Goal: Information Seeking & Learning: Learn about a topic

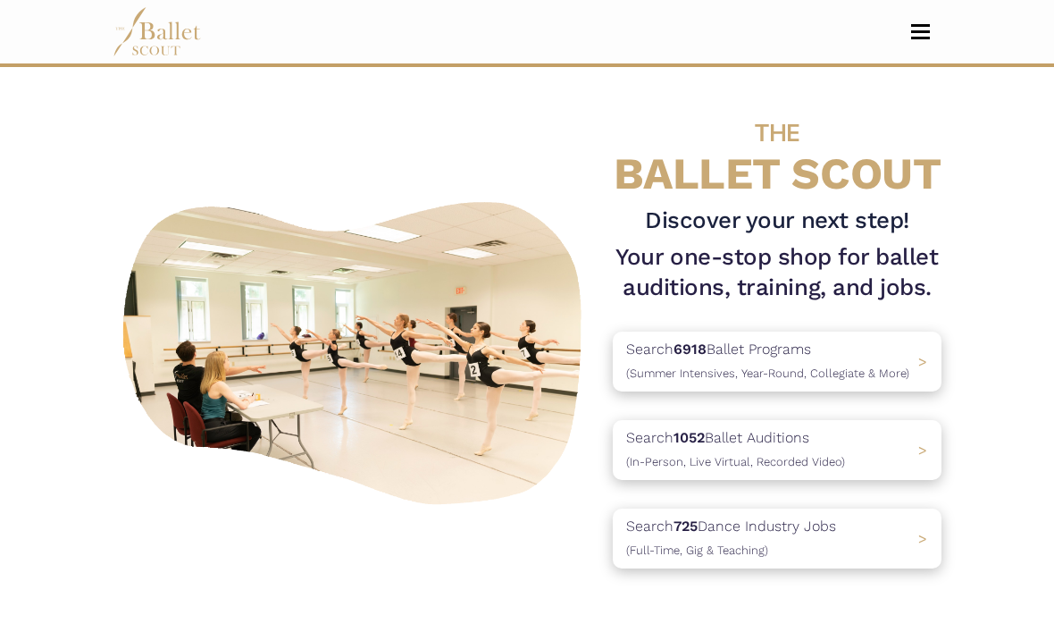
click at [768, 464] on span "(In-Person, Live Virtual, Recorded Video)" at bounding box center [735, 461] width 219 height 13
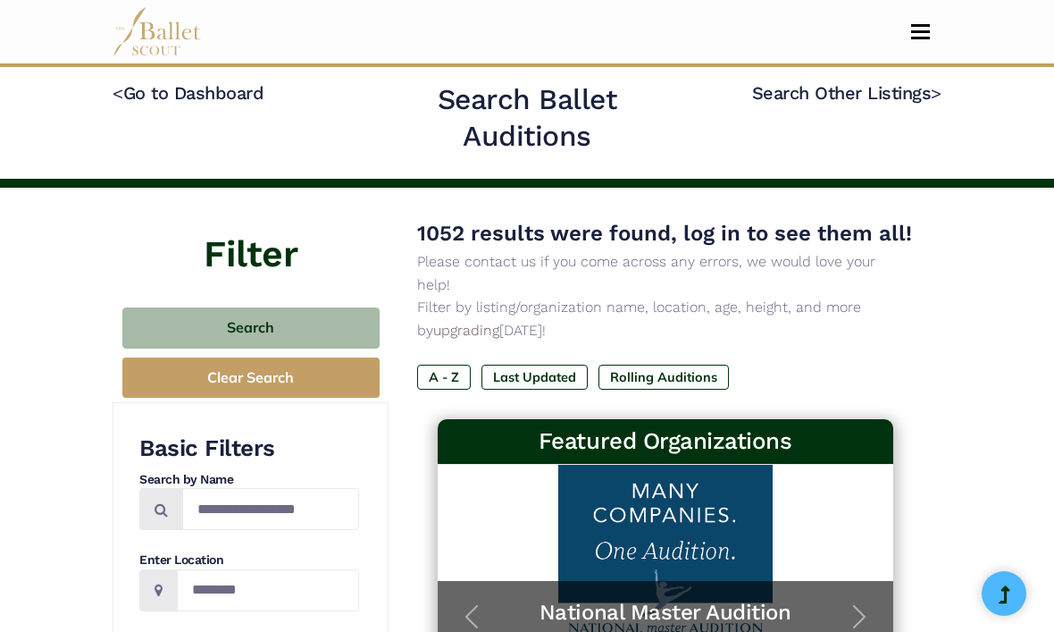
scroll to position [21, 0]
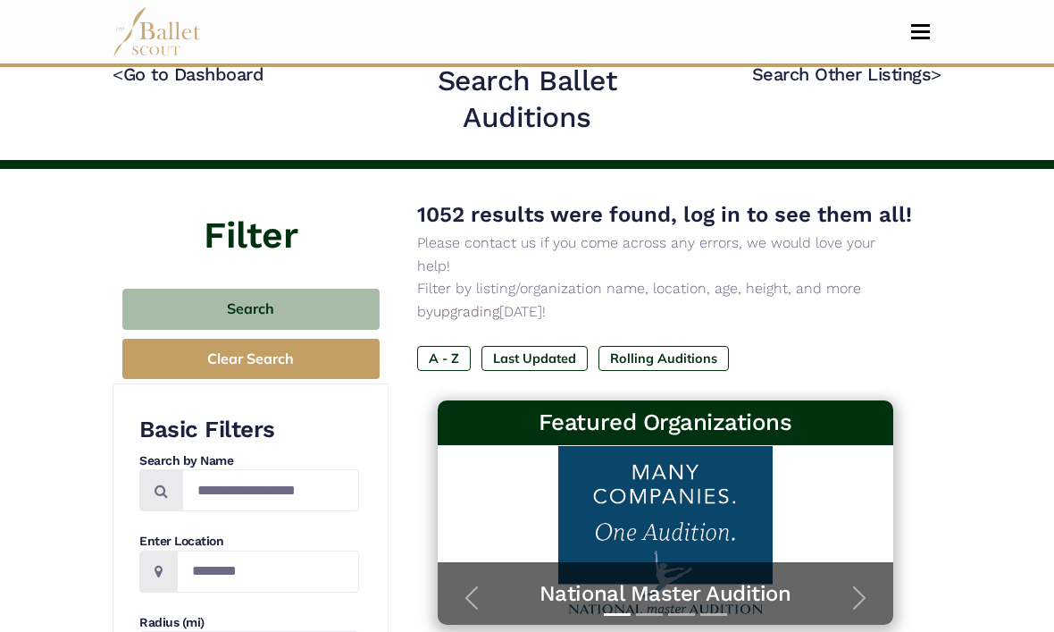
click at [540, 371] on label "Last Updated" at bounding box center [535, 358] width 106 height 25
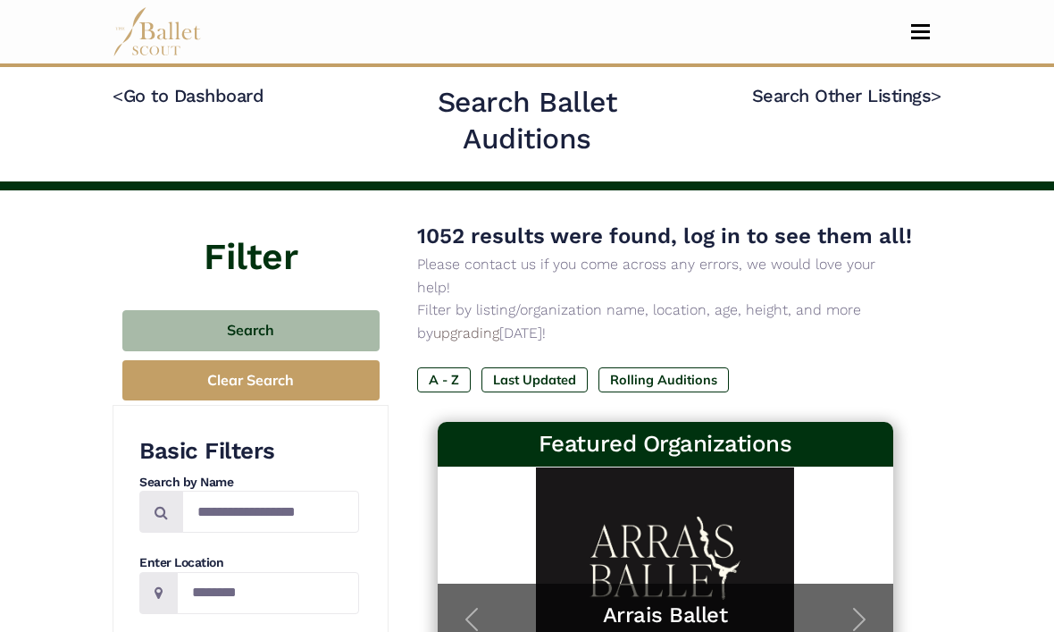
click at [232, 116] on h4 "< Go to Dashboard" at bounding box center [244, 124] width 263 height 81
click at [189, 96] on link "< Go to Dashboard" at bounding box center [188, 95] width 151 height 21
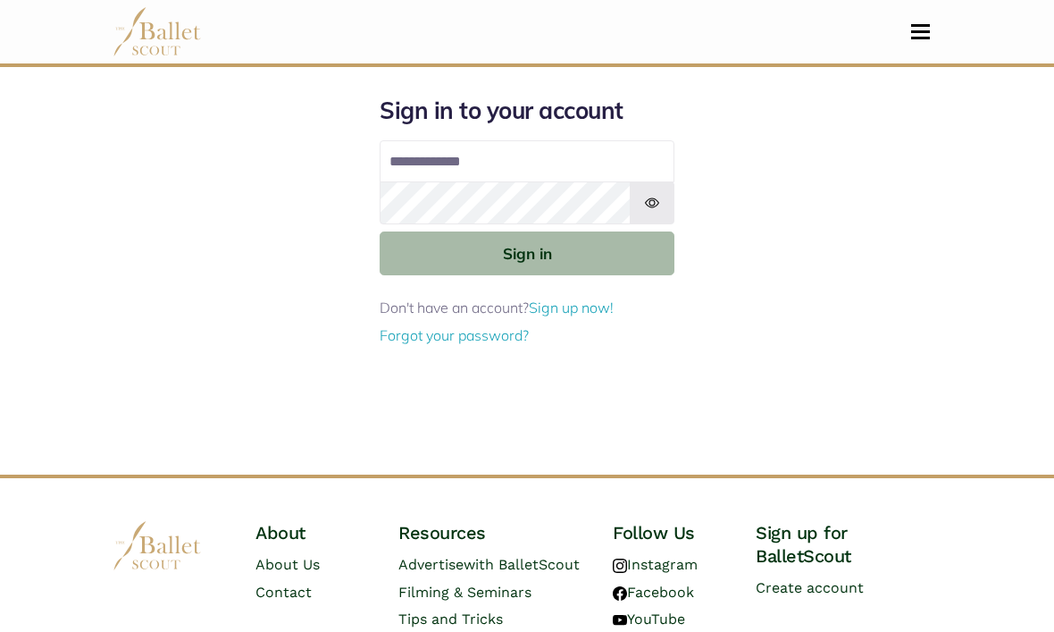
click at [817, 251] on div "Sign in to your account Email address Password Sign in Don't have an account? S…" at bounding box center [527, 285] width 858 height 379
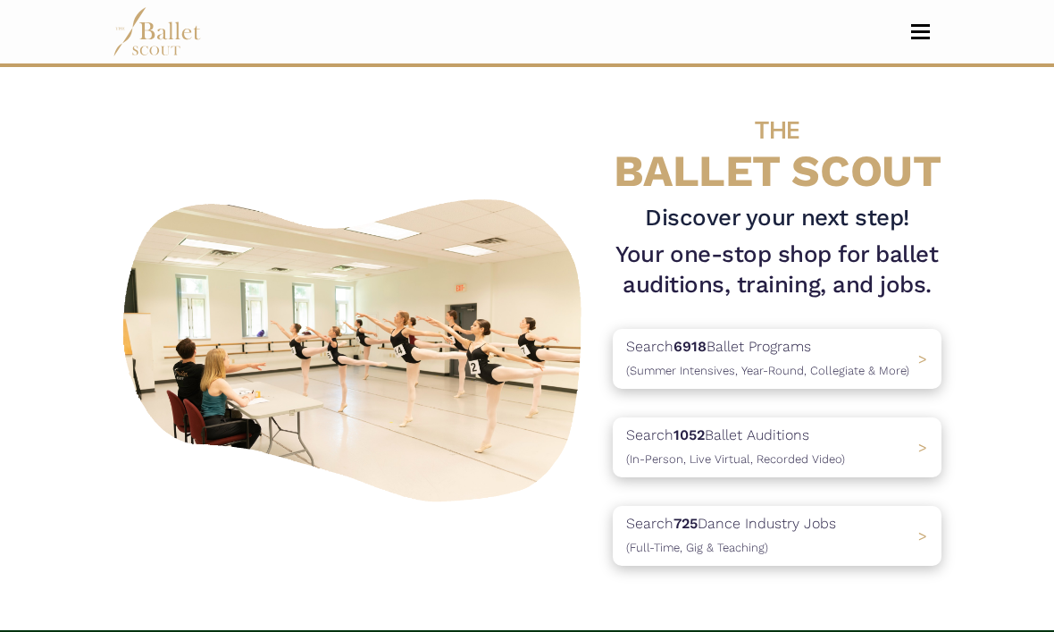
scroll to position [6, 0]
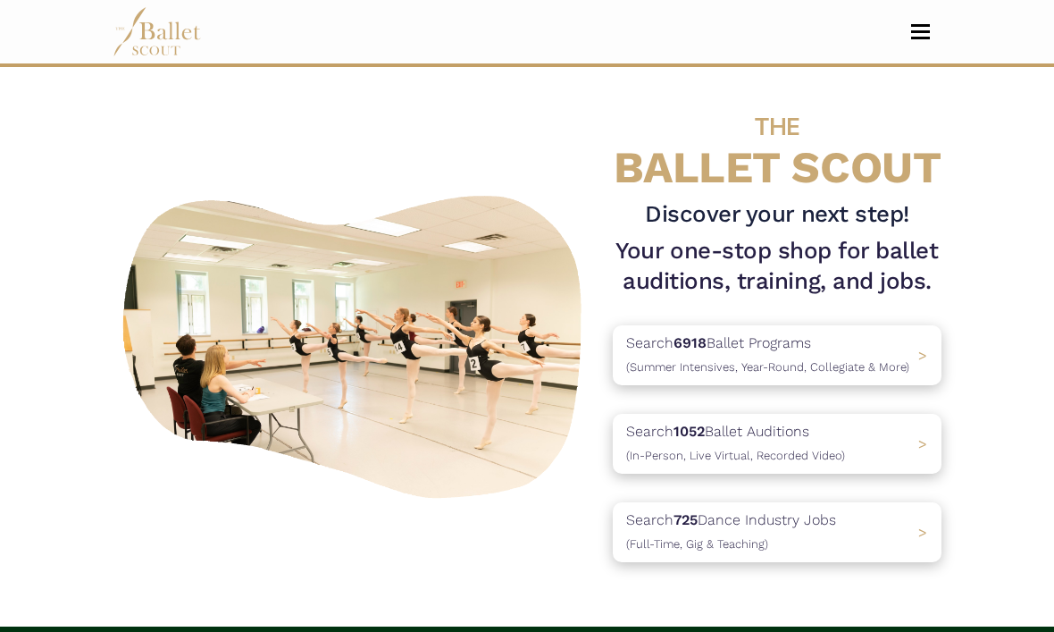
click at [766, 531] on p "Search 725 Dance Industry Jobs (Full-Time, Gig & Teaching)" at bounding box center [731, 531] width 210 height 46
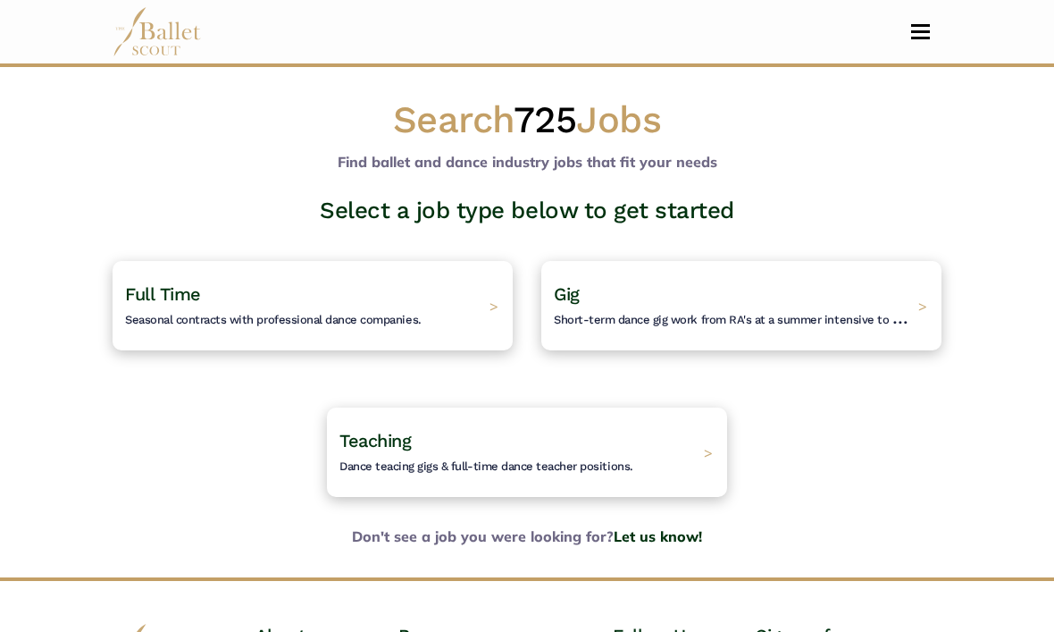
click at [439, 301] on div "Full Time Seasonal contracts with professional dance companies. >" at bounding box center [313, 305] width 400 height 89
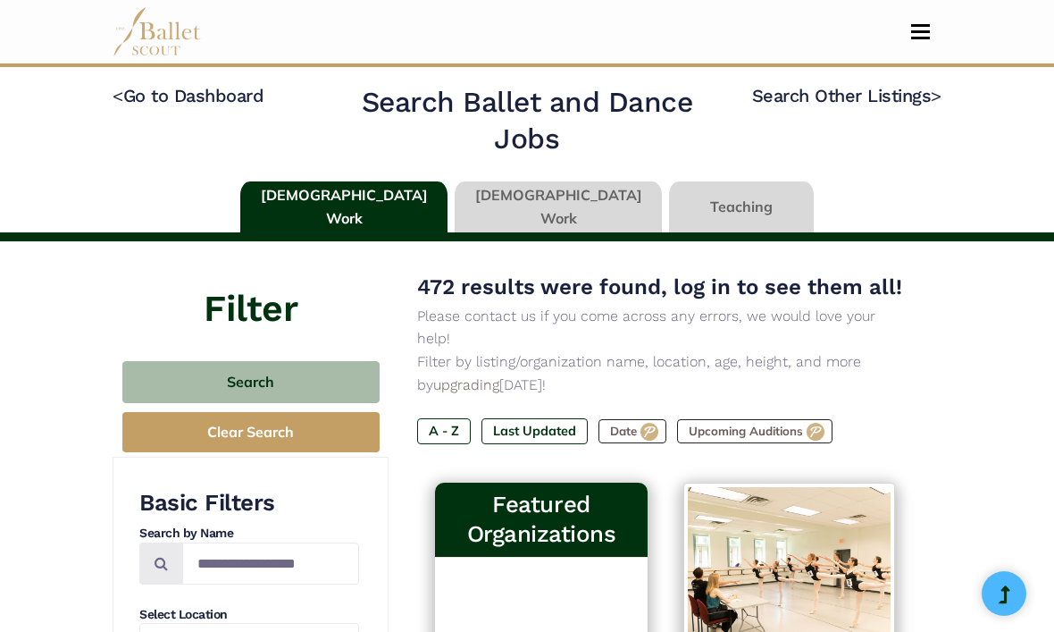
click at [542, 418] on label "Last Updated" at bounding box center [535, 430] width 106 height 25
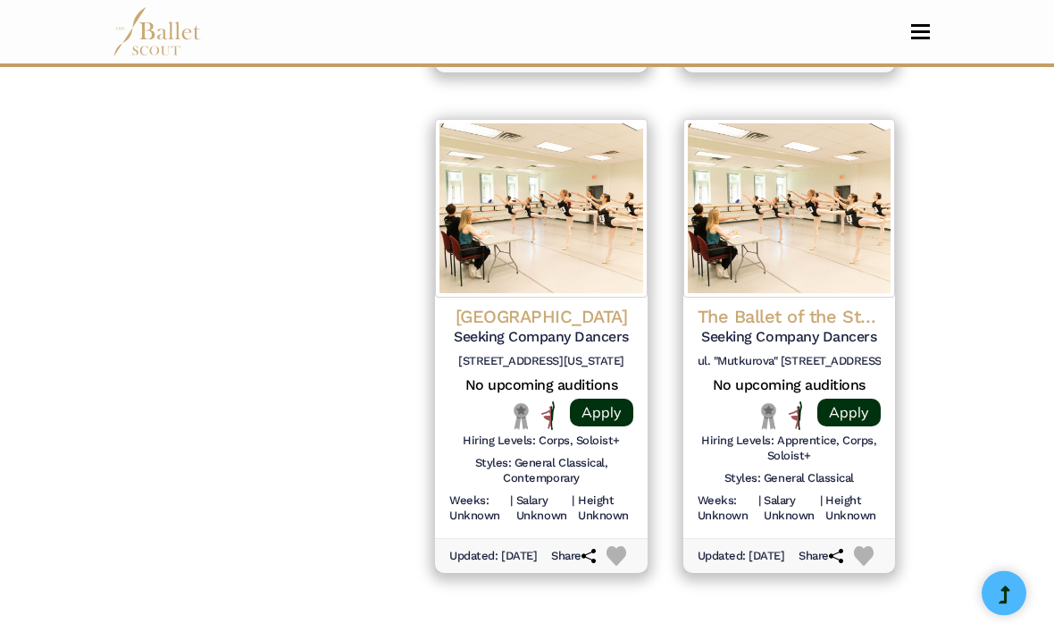
scroll to position [2382, 0]
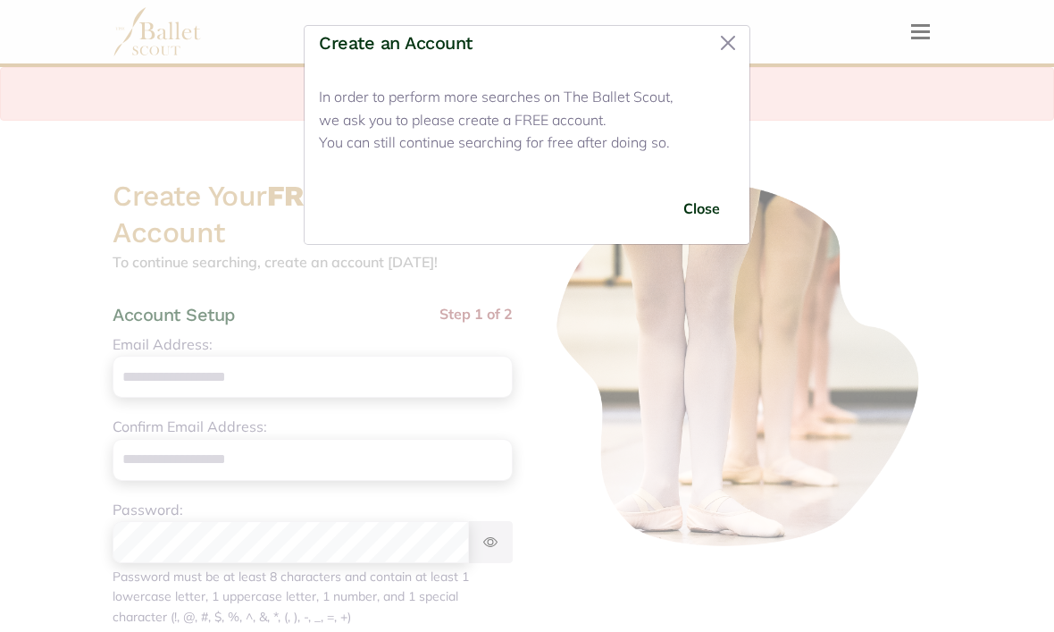
click at [720, 48] on button "Close" at bounding box center [728, 43] width 29 height 29
